Goal: Information Seeking & Learning: Learn about a topic

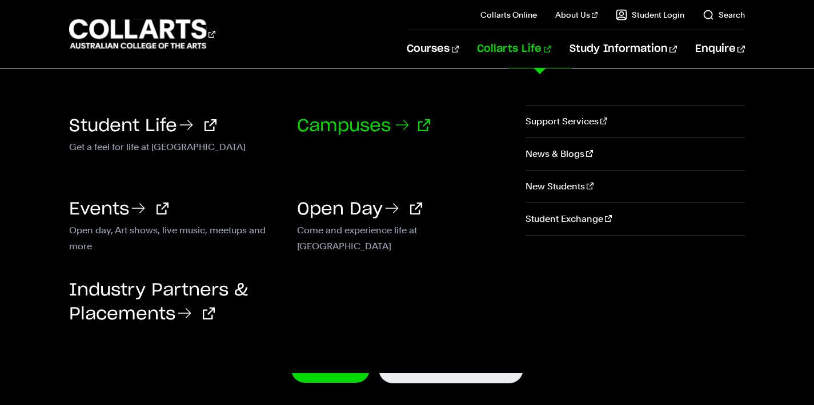
click at [408, 119] on icon at bounding box center [402, 125] width 18 height 18
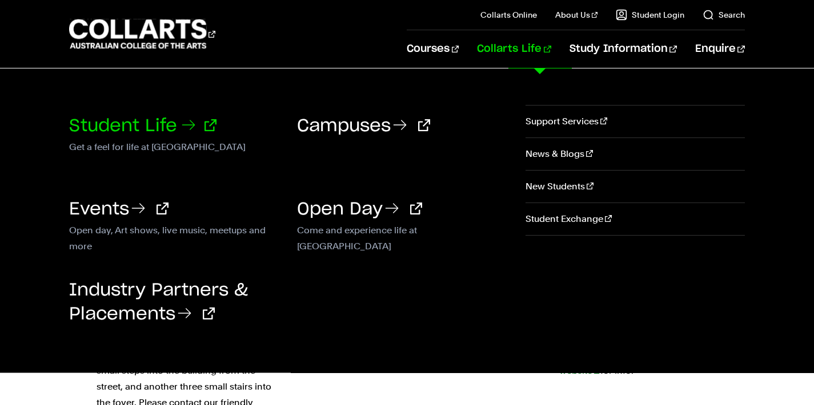
click at [88, 133] on link "Student Life" at bounding box center [142, 126] width 147 height 17
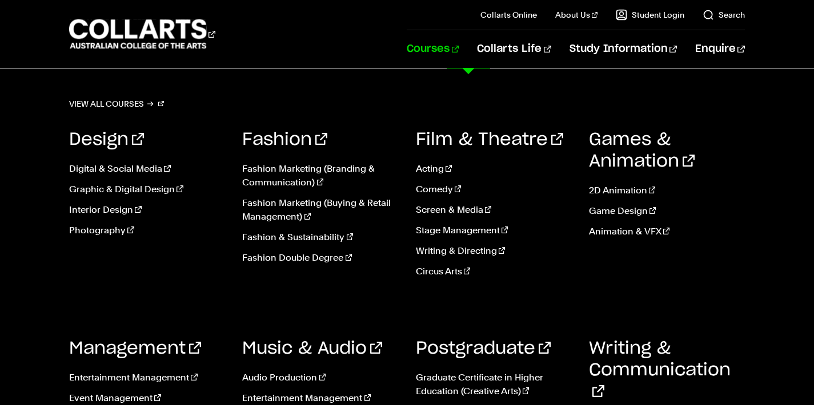
scroll to position [2841, 0]
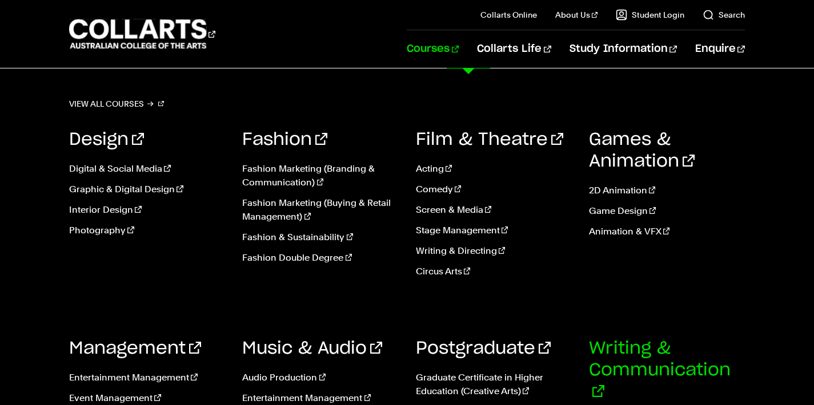
click at [629, 349] on link "Writing & Communication" at bounding box center [660, 370] width 142 height 61
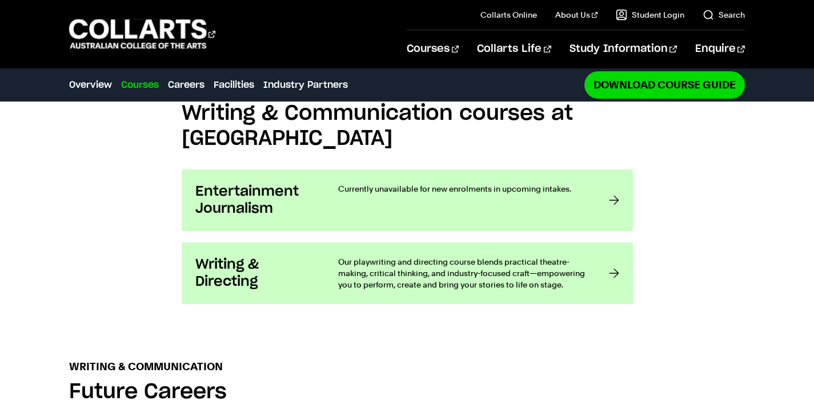
scroll to position [864, 0]
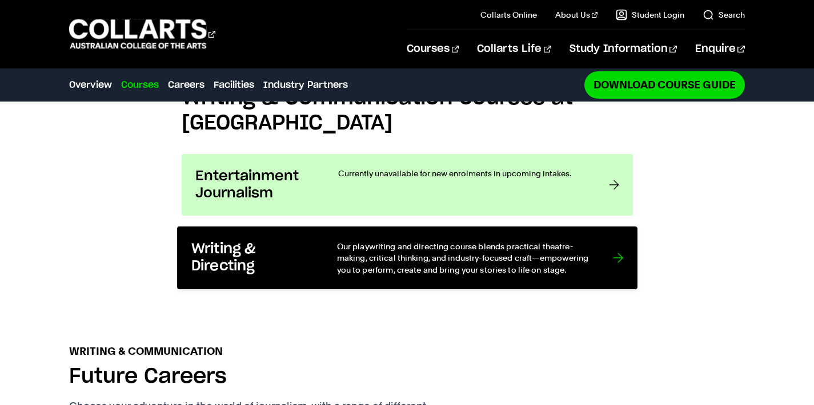
click at [450, 268] on p "Our playwriting and directing course blends practical theatre-making, critical …" at bounding box center [462, 257] width 253 height 35
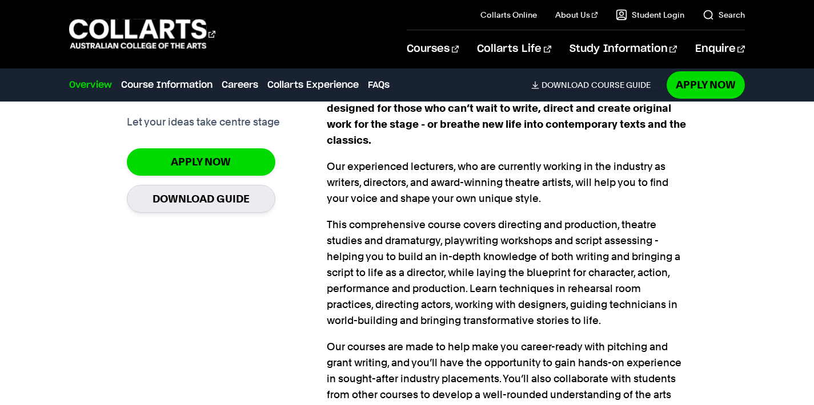
scroll to position [825, 0]
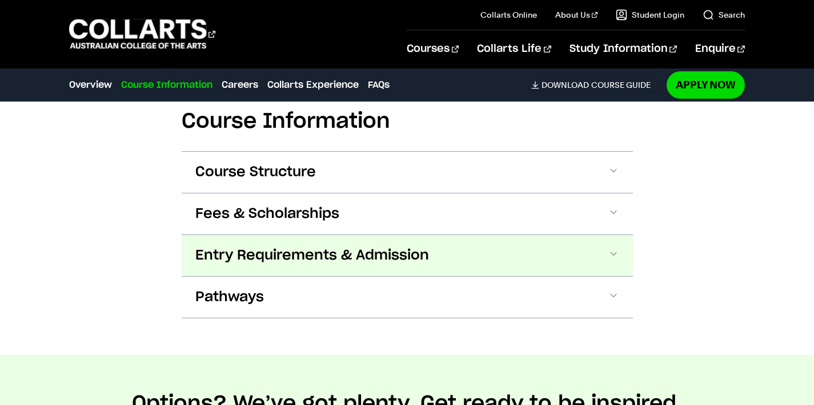
click at [441, 268] on button "Entry Requirements & Admission" at bounding box center [407, 255] width 451 height 41
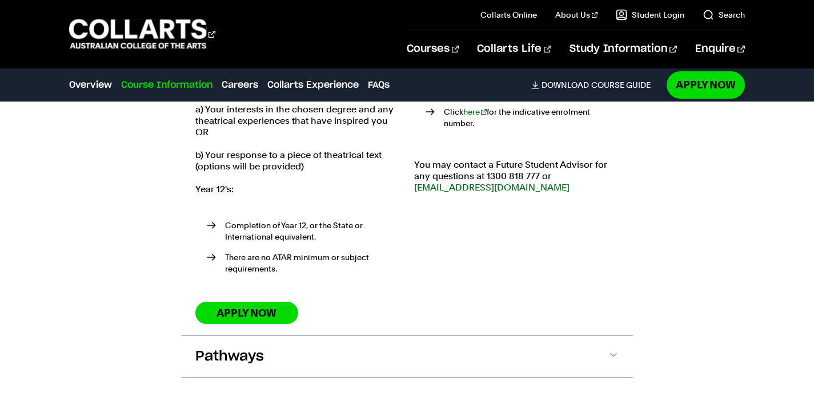
scroll to position [1647, 0]
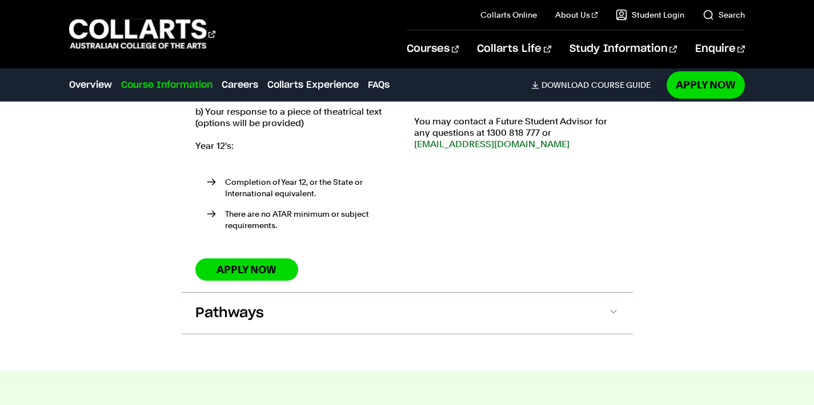
click at [452, 327] on section "Course Information Course Structure Bachelor of Performing Arts (Writing & Dire…" at bounding box center [407, 2] width 451 height 737
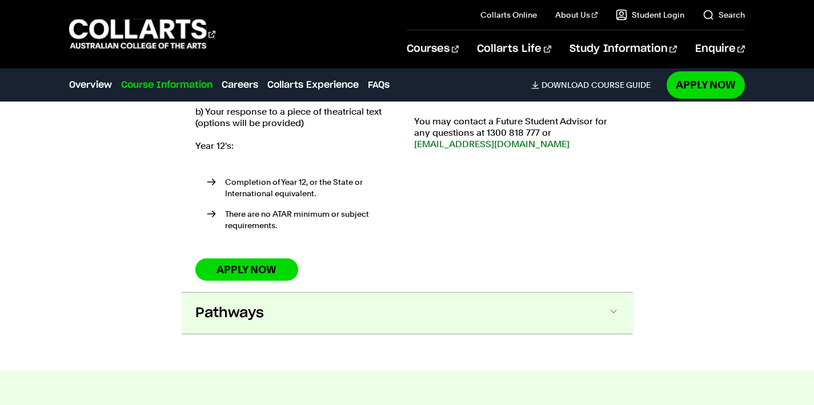
click at [444, 295] on button "Pathways" at bounding box center [407, 313] width 451 height 41
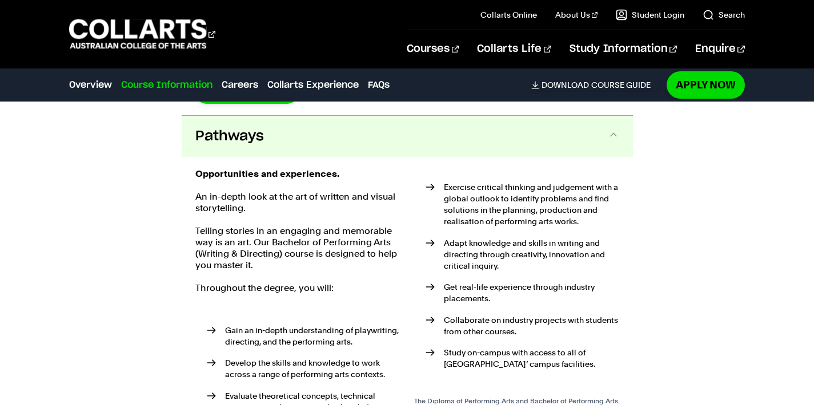
scroll to position [1826, 0]
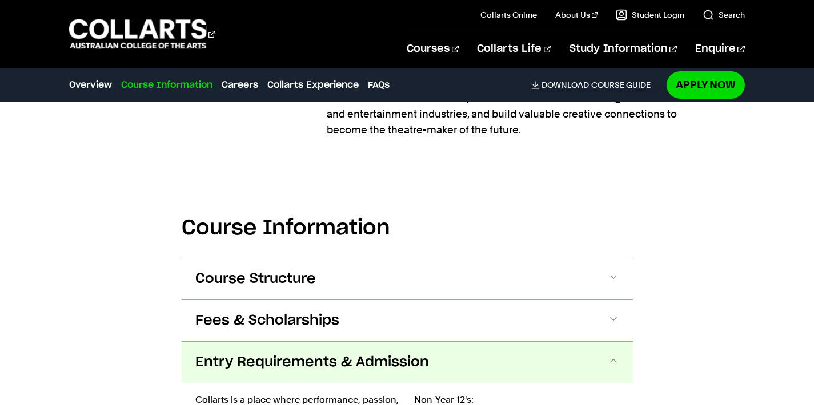
click at [444, 295] on button "Course Structure" at bounding box center [407, 279] width 451 height 41
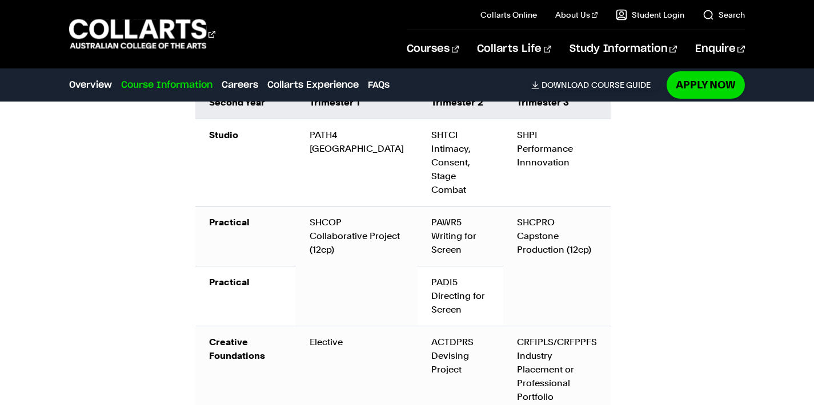
scroll to position [1653, 0]
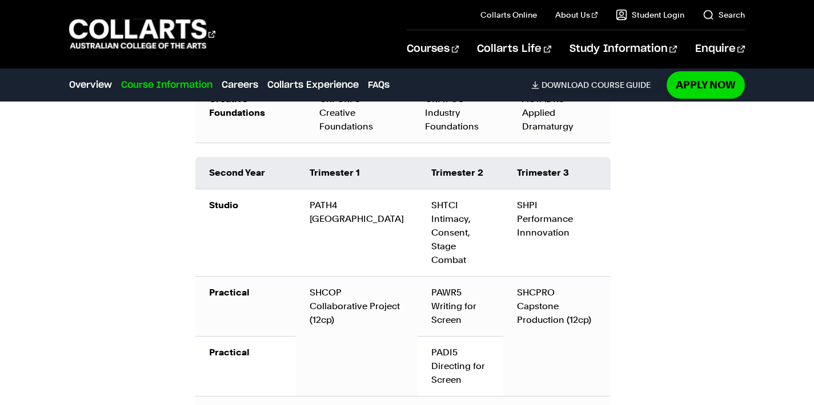
click at [535, 278] on td "SHCPRO Capstone Production (12cp)" at bounding box center [556, 336] width 107 height 120
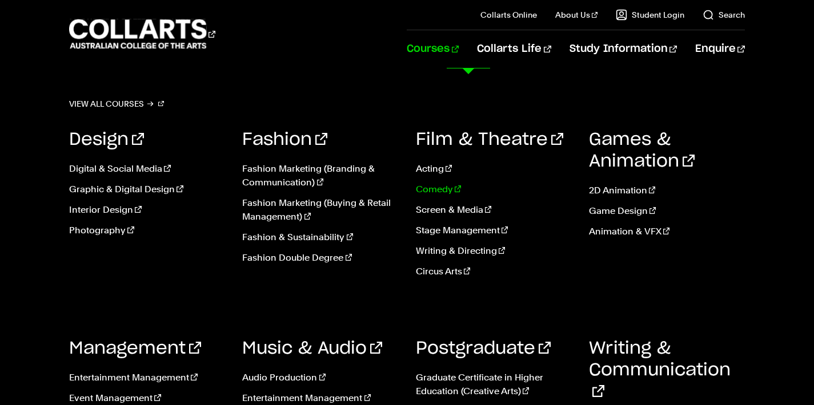
scroll to position [4038, 0]
click at [448, 248] on link "Writing & Directing" at bounding box center [494, 251] width 156 height 14
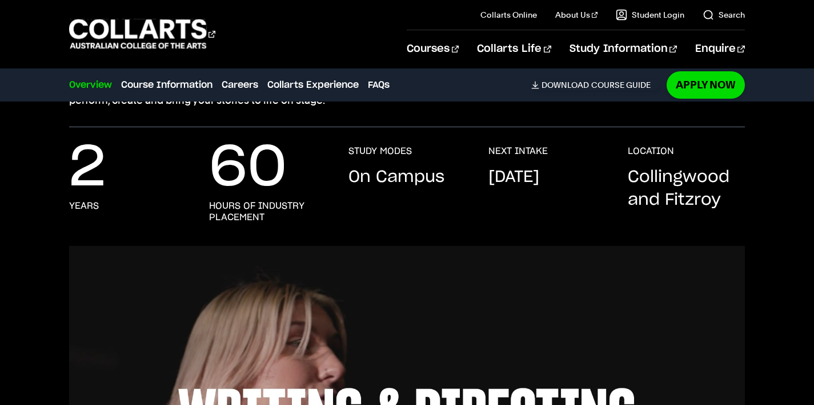
scroll to position [225, 0]
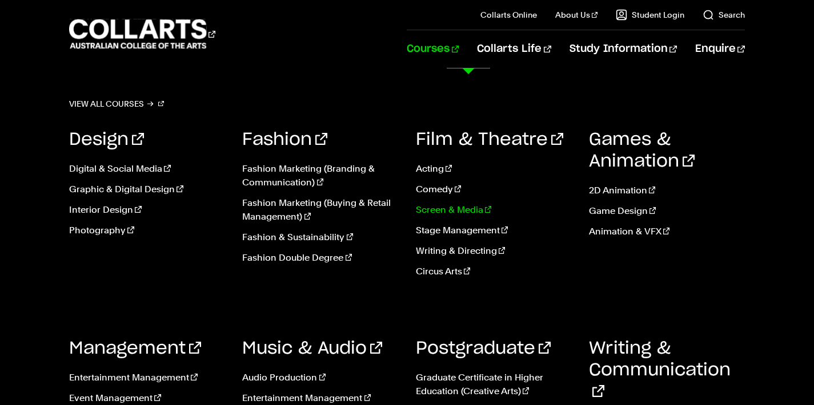
click at [429, 205] on link "Screen & Media" at bounding box center [494, 210] width 156 height 14
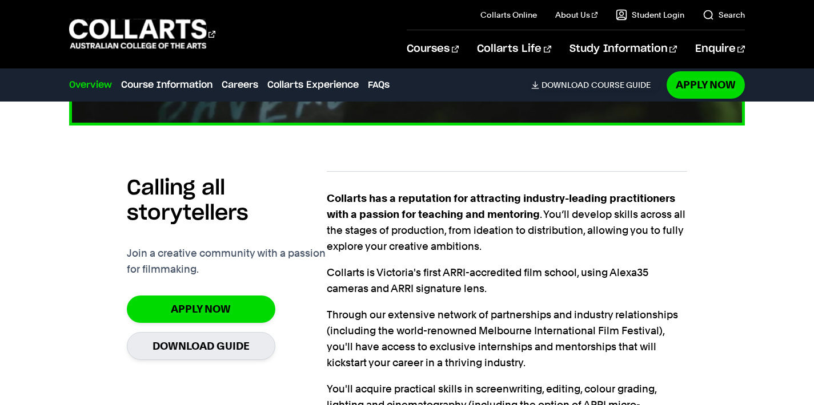
scroll to position [667, 0]
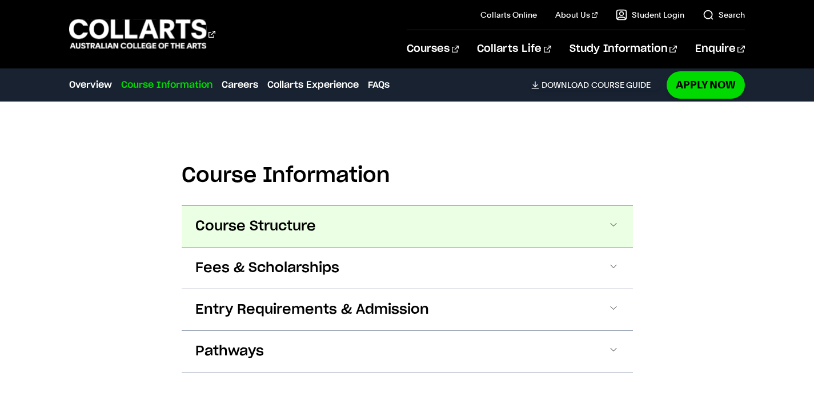
click at [428, 236] on button "Course Structure" at bounding box center [407, 226] width 451 height 41
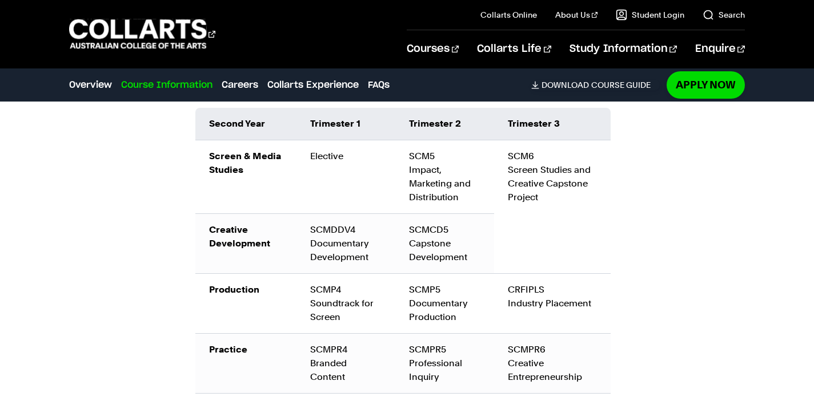
scroll to position [1643, 0]
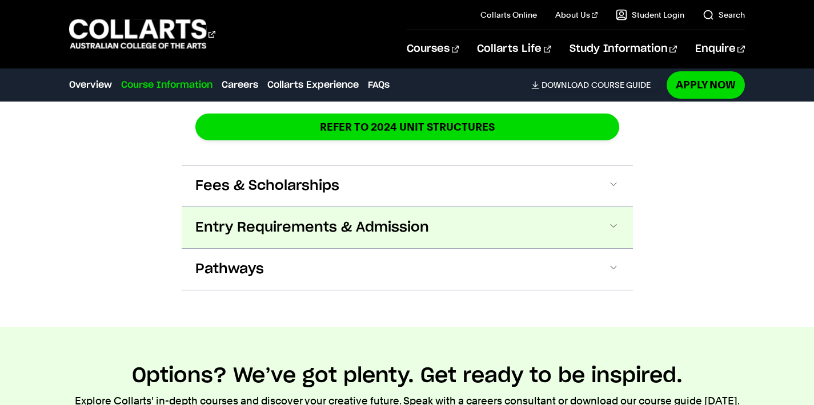
click at [398, 207] on button "Entry Requirements & Admission" at bounding box center [407, 227] width 451 height 41
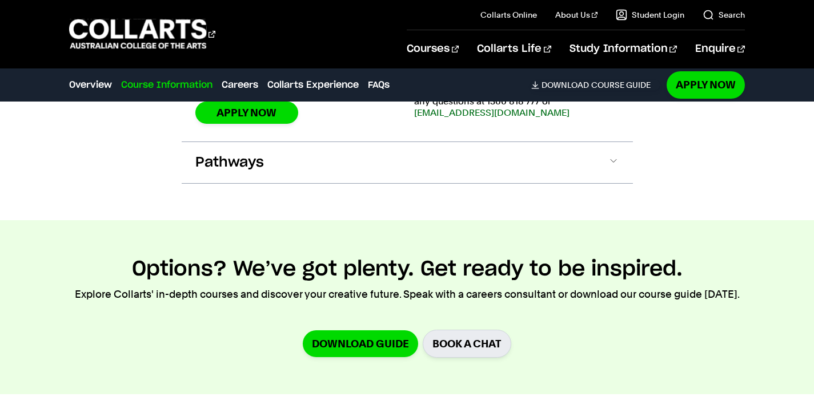
scroll to position [2357, 0]
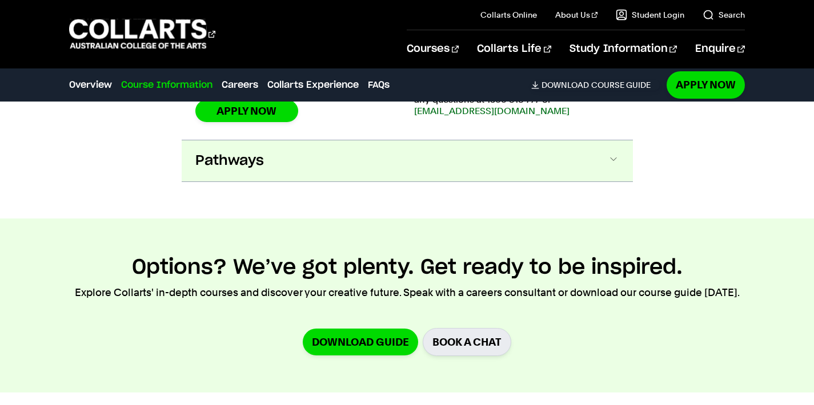
click at [397, 140] on button "Pathways" at bounding box center [407, 160] width 451 height 41
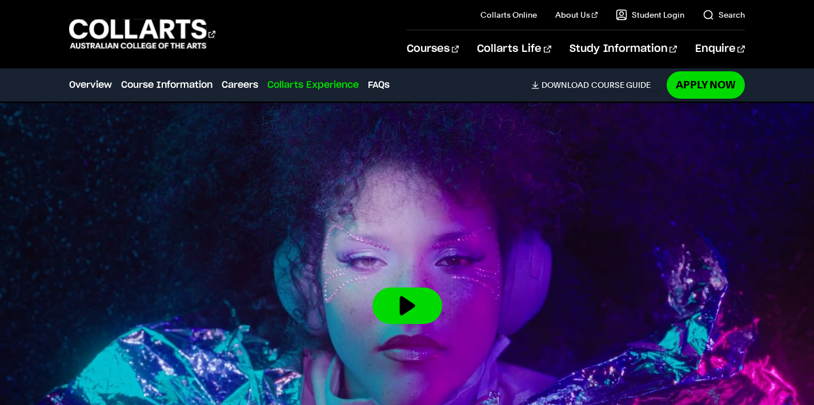
scroll to position [4622, 0]
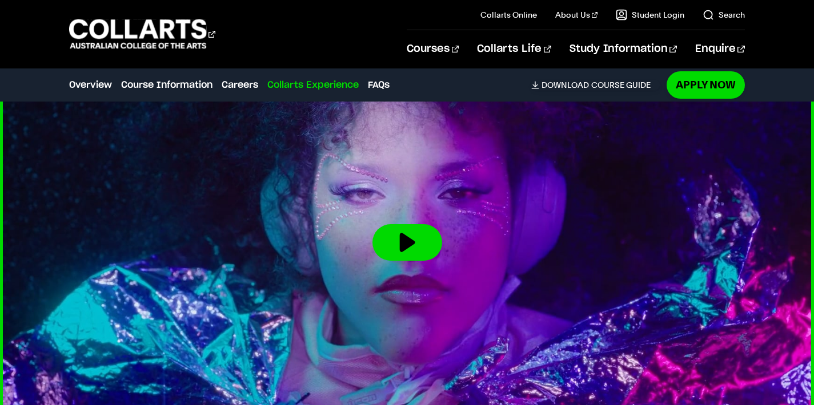
click at [420, 186] on img at bounding box center [407, 243] width 896 height 504
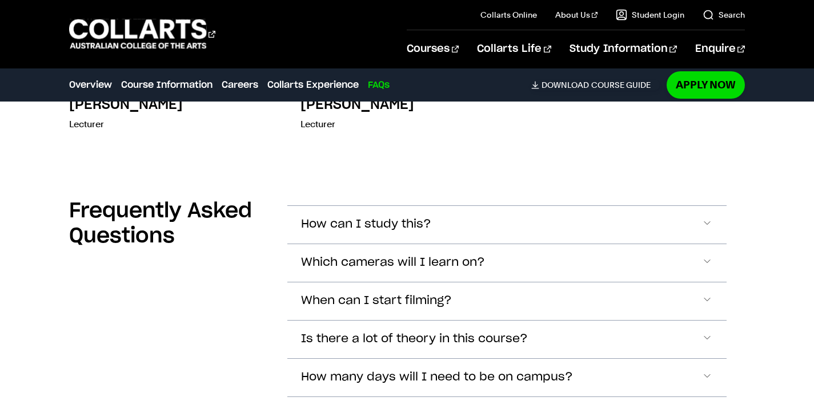
scroll to position [5396, 0]
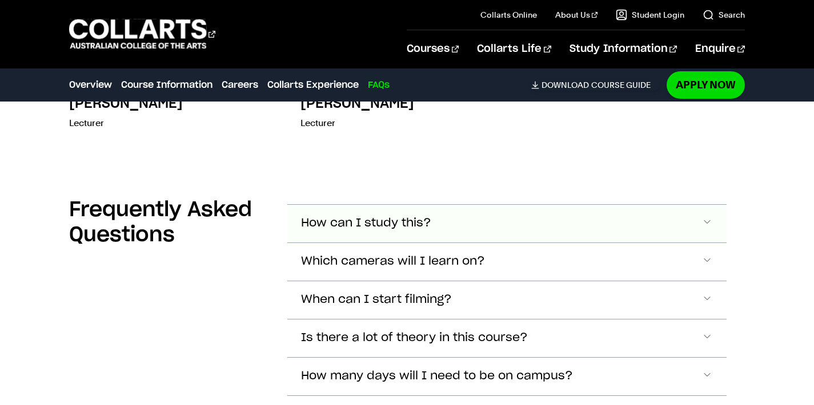
click at [420, 205] on button "How can I study this?" at bounding box center [506, 224] width 439 height 38
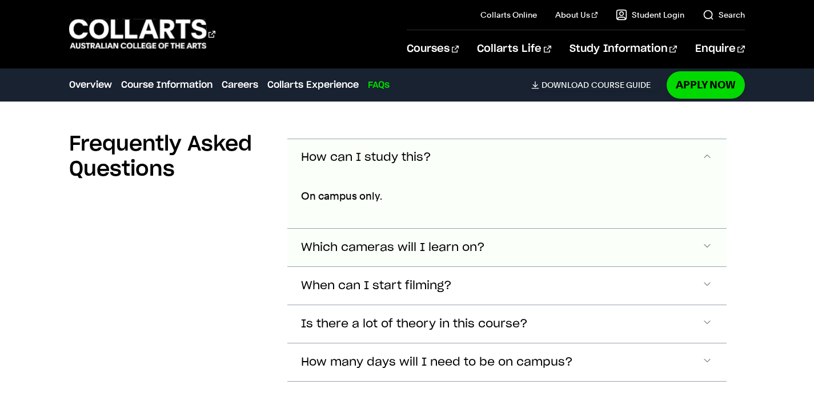
click at [423, 164] on span "Which cameras will I learn on?" at bounding box center [366, 157] width 130 height 13
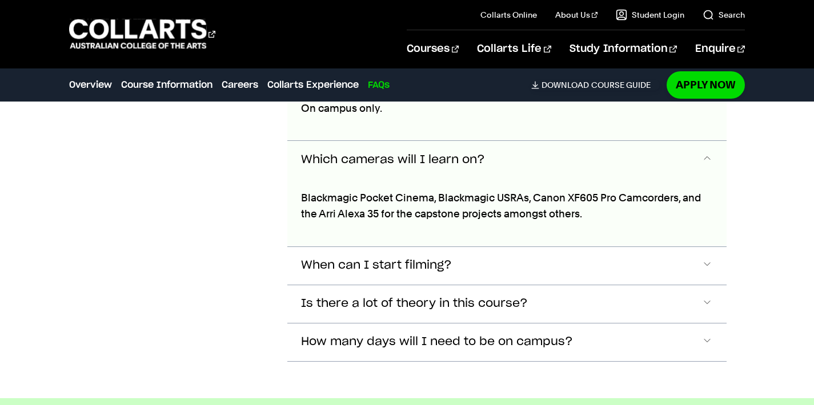
scroll to position [5551, 0]
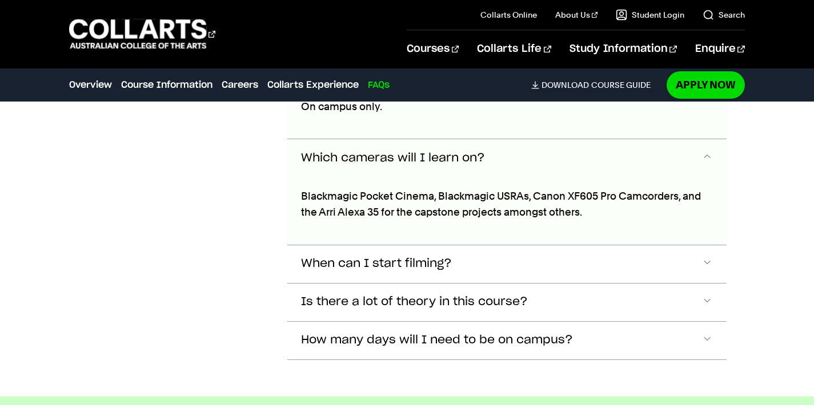
click at [423, 87] on button "When can I start filming?" at bounding box center [506, 69] width 439 height 38
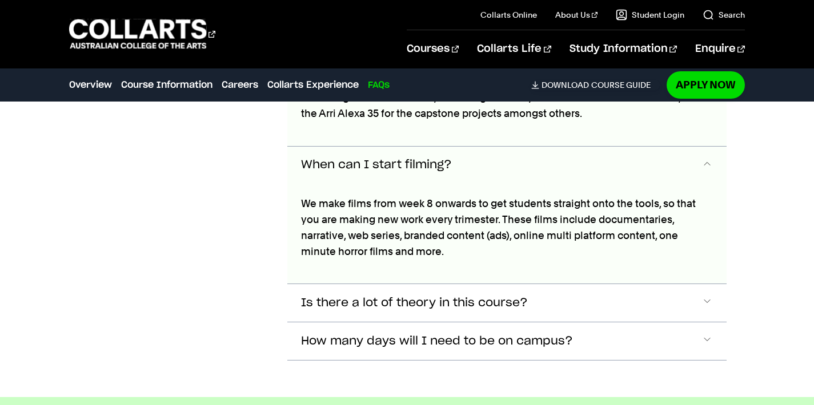
scroll to position [5657, 0]
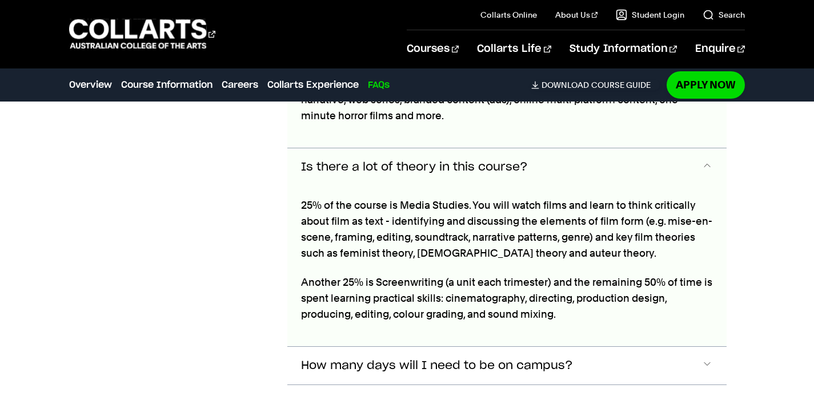
scroll to position [5795, 0]
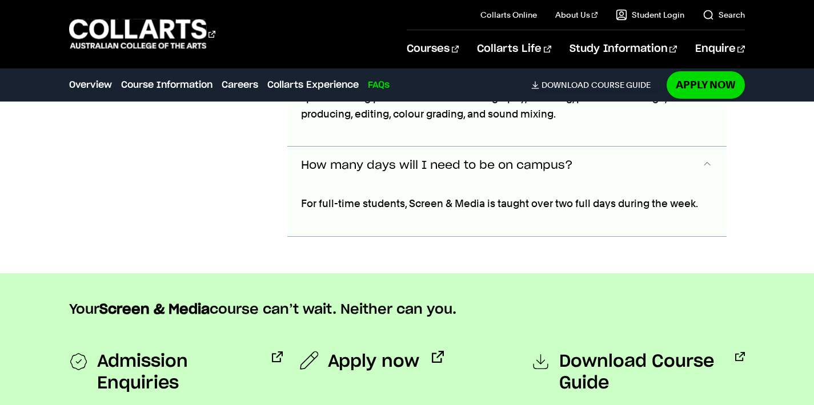
scroll to position [5993, 0]
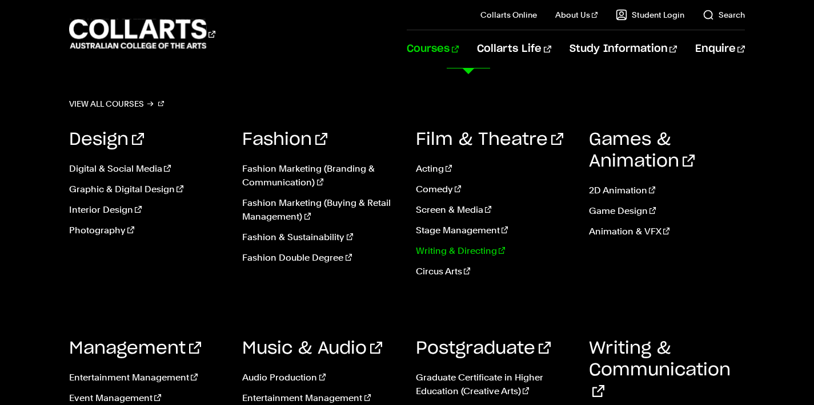
click at [439, 248] on link "Writing & Directing" at bounding box center [494, 251] width 156 height 14
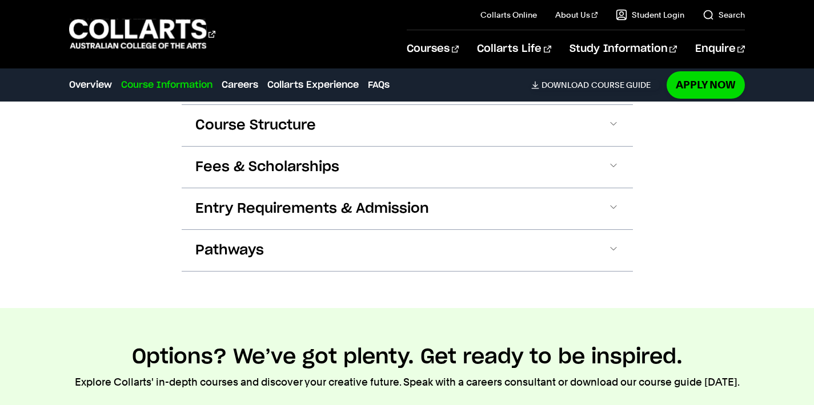
scroll to position [1278, 0]
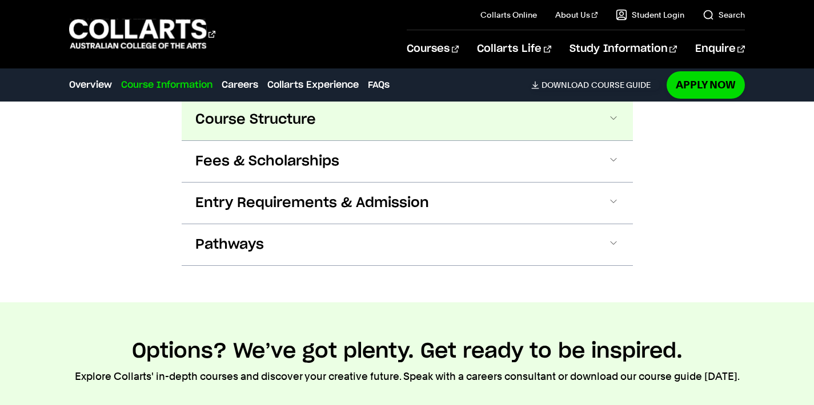
click at [396, 138] on button "Course Structure" at bounding box center [407, 119] width 451 height 41
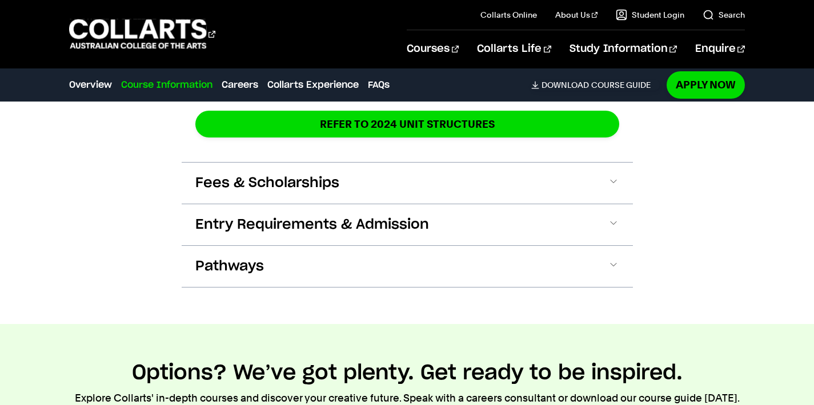
scroll to position [2071, 0]
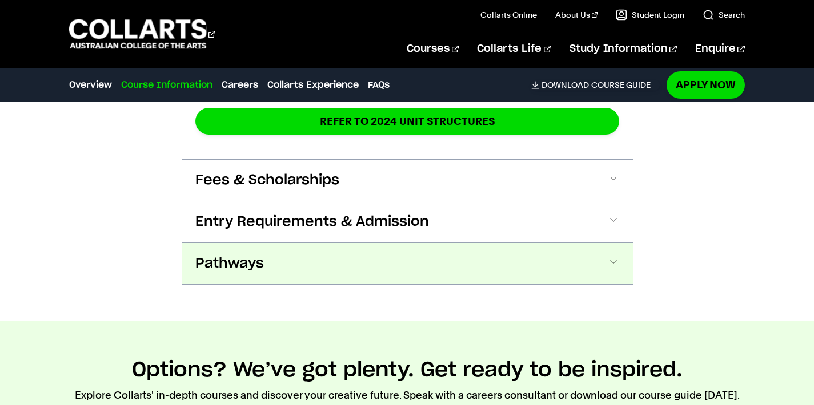
click at [408, 252] on button "Pathways" at bounding box center [407, 263] width 451 height 41
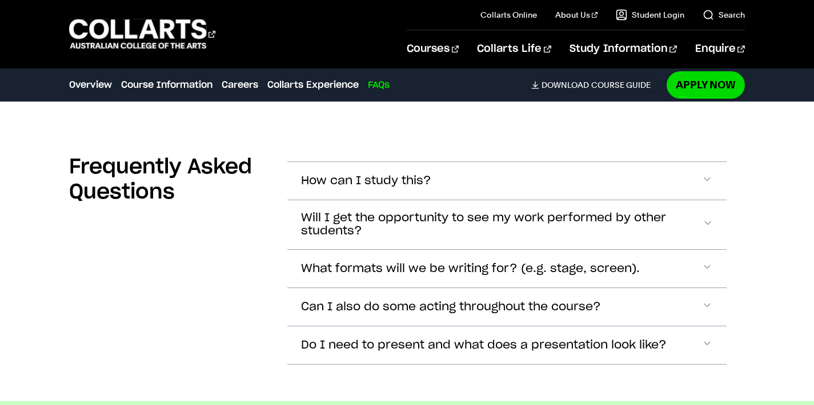
scroll to position [4398, 0]
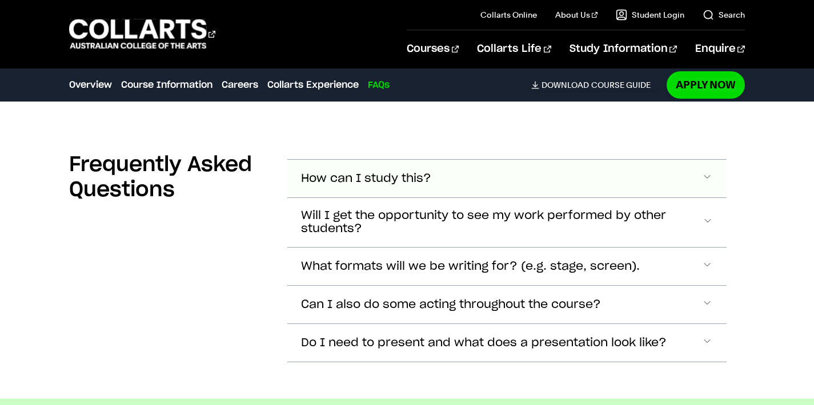
click at [435, 183] on button "How can I study this?" at bounding box center [506, 179] width 439 height 38
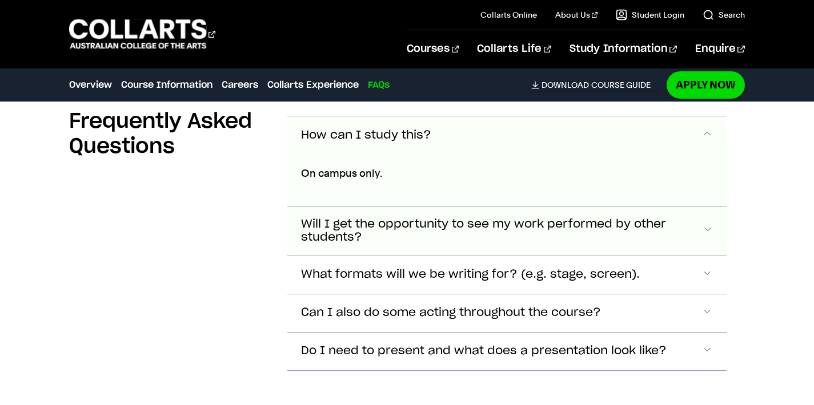
click at [431, 142] on span "Will I get the opportunity to see my work performed by other students?" at bounding box center [366, 135] width 130 height 13
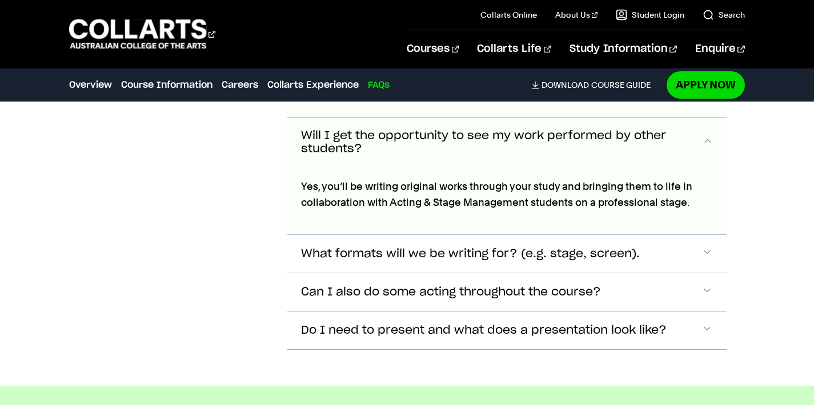
scroll to position [4531, 0]
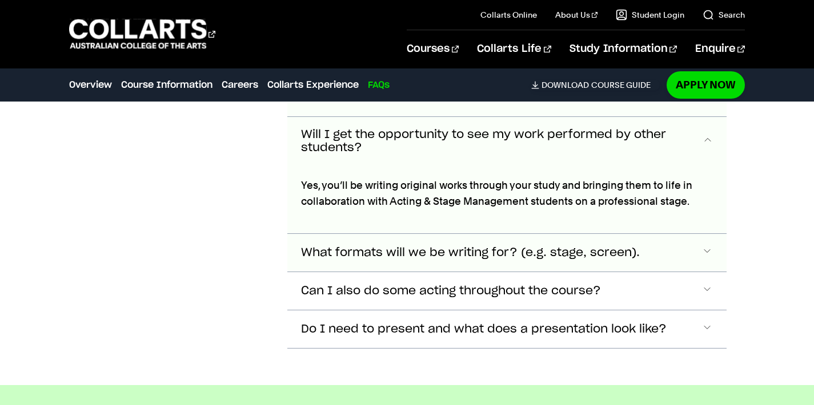
click at [431, 53] on span "What formats will we be writing for? (e.g. stage, screen)." at bounding box center [366, 45] width 130 height 13
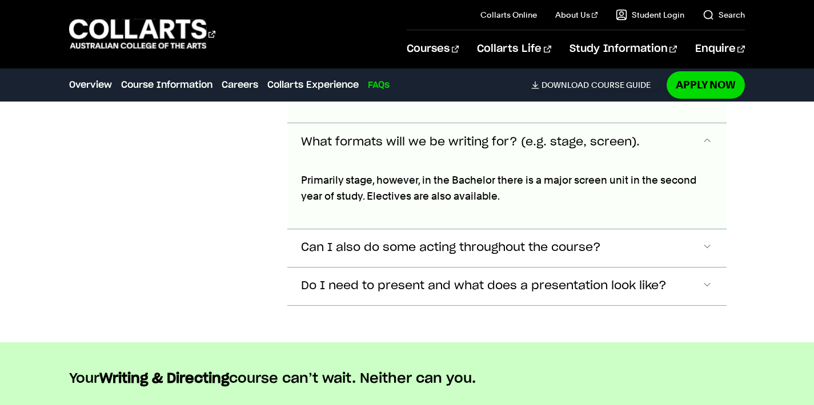
scroll to position [4649, 0]
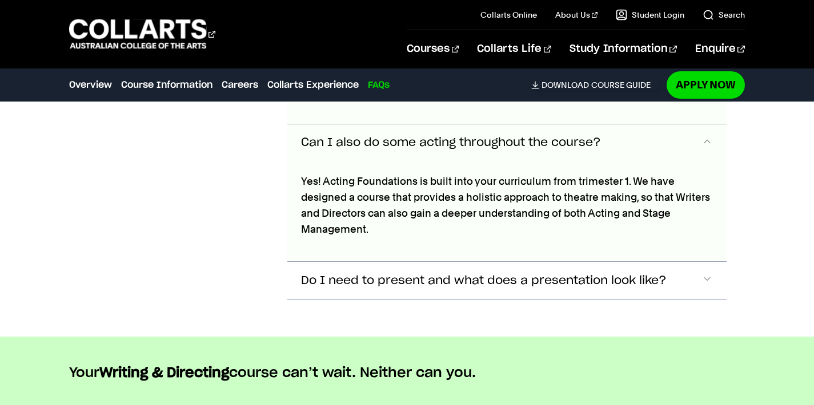
scroll to position [4755, 0]
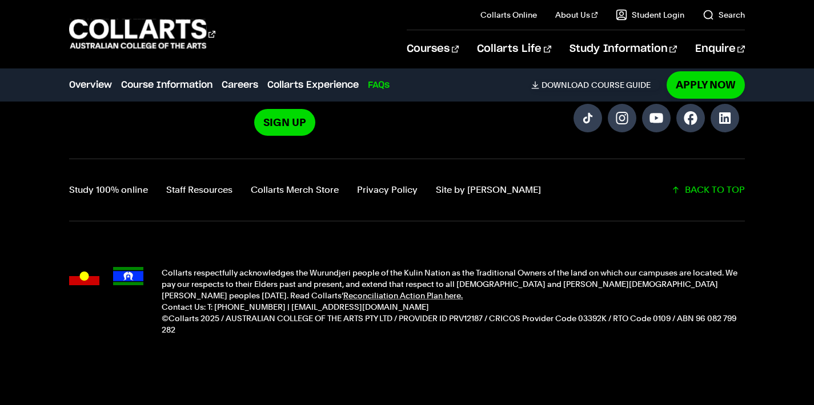
scroll to position [5387, 0]
